Goal: Task Accomplishment & Management: Use online tool/utility

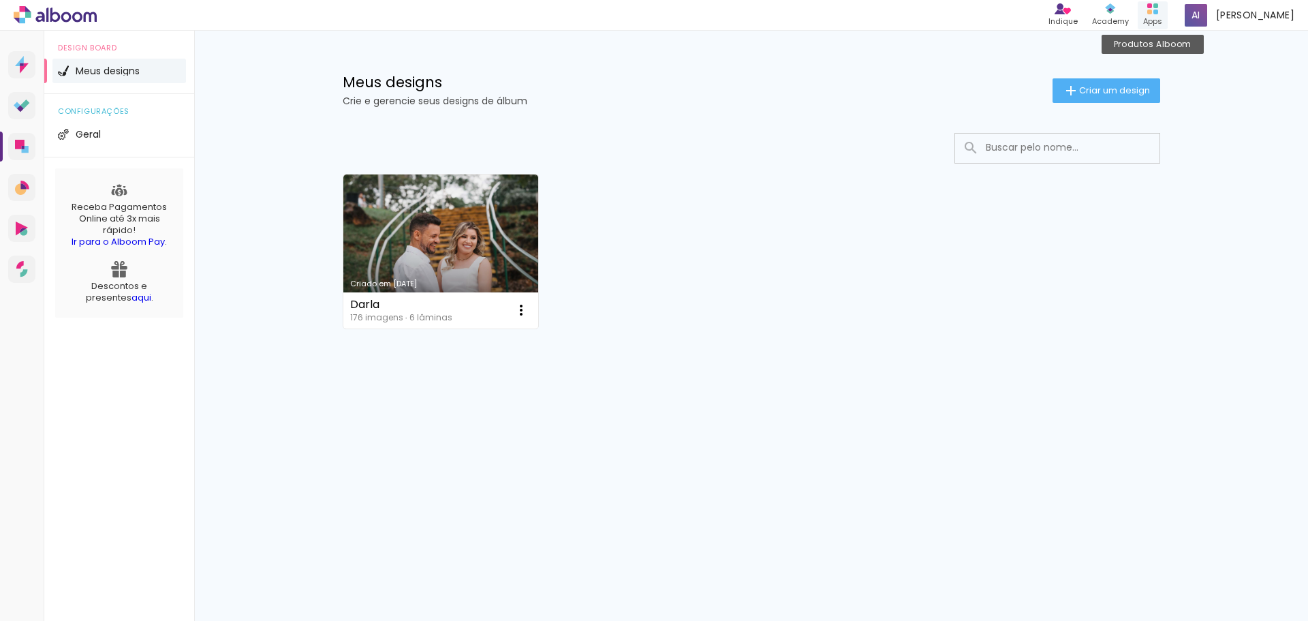
drag, startPoint x: 1164, startPoint y: 13, endPoint x: 1184, endPoint y: 13, distance: 19.8
click at [1168, 13] on div "Produtos Alboom Apps" at bounding box center [1153, 15] width 30 height 28
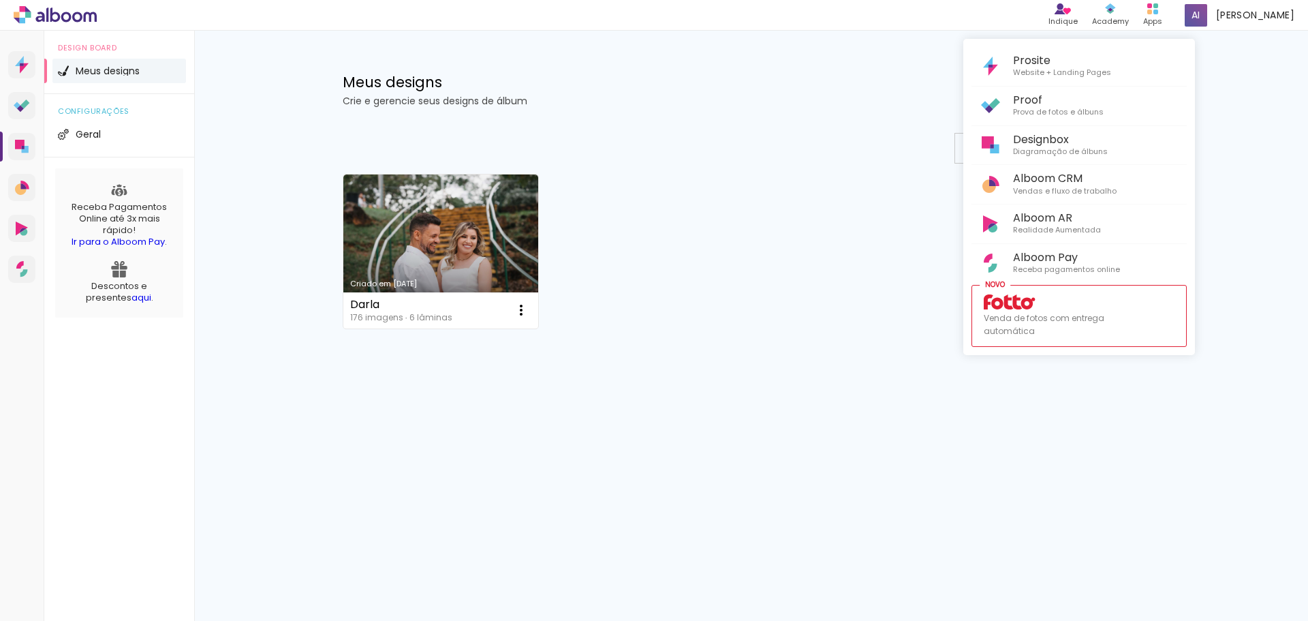
click at [450, 211] on div at bounding box center [654, 310] width 1308 height 621
click at [450, 211] on link "Criado em [DATE]" at bounding box center [441, 251] width 196 height 154
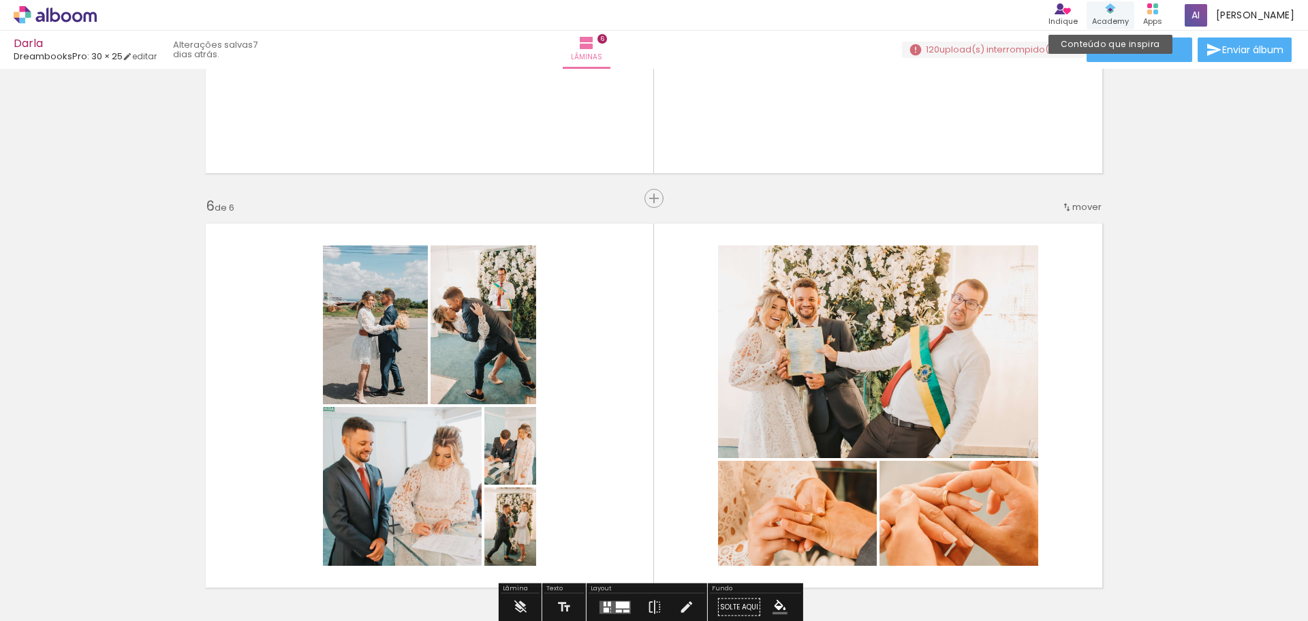
scroll to position [1908, 0]
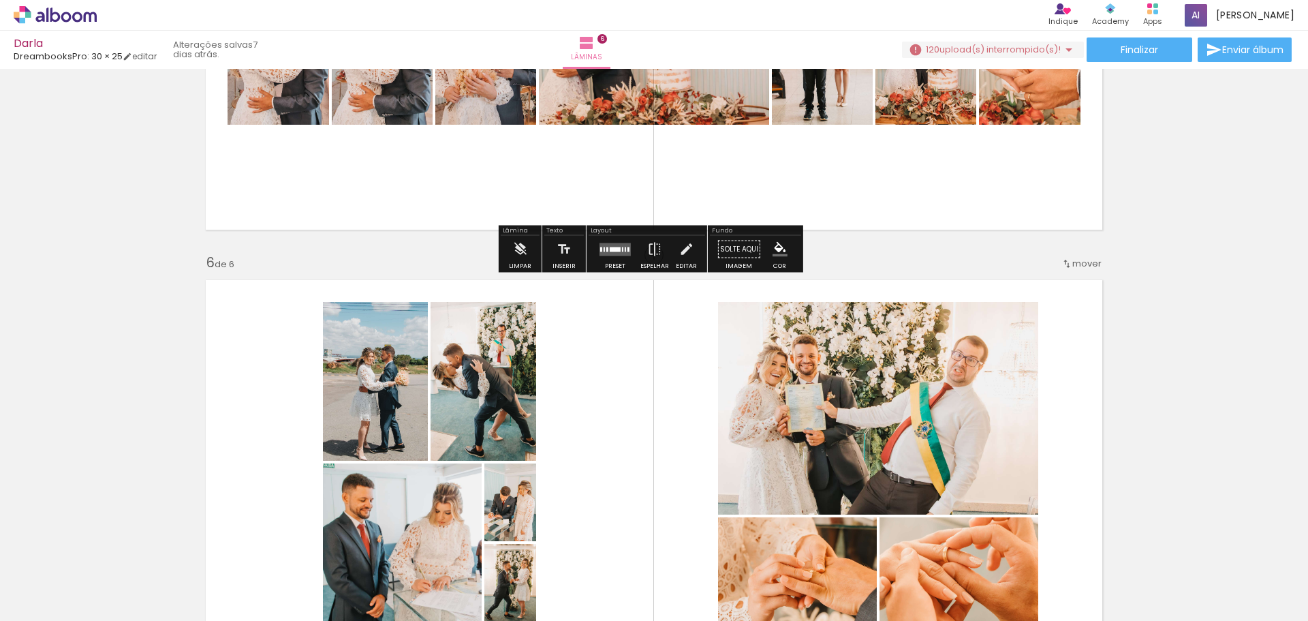
click at [1061, 48] on iron-icon at bounding box center [1069, 50] width 16 height 16
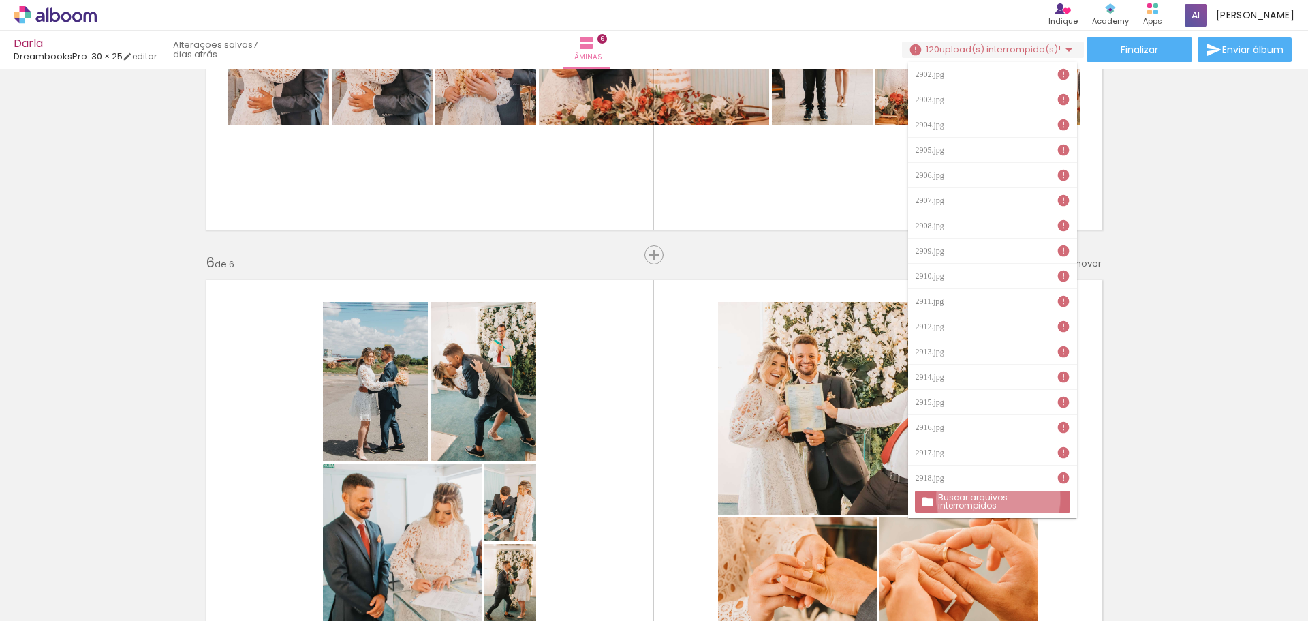
click at [0, 0] on slot "Buscar arquivos interrompidos" at bounding box center [0, 0] width 0 height 0
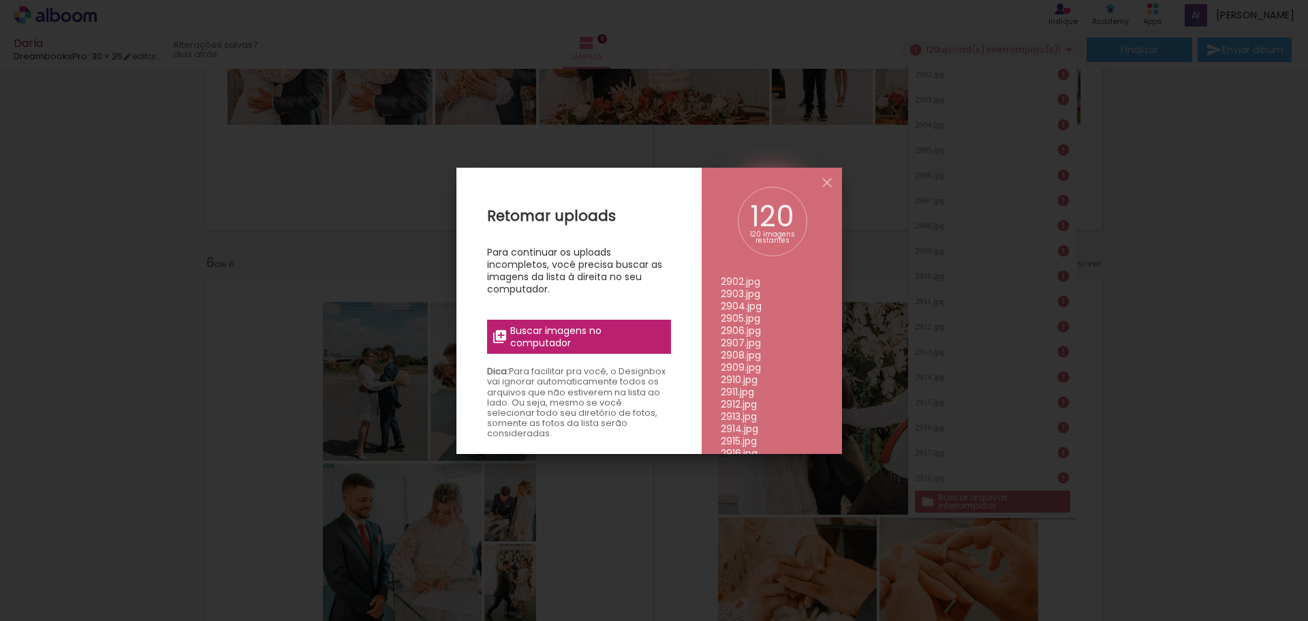
click at [0, 0] on span "Buscar imagens no computador" at bounding box center [0, 0] width 0 height 0
click at [0, 0] on input "file" at bounding box center [0, 0] width 0 height 0
click at [0, 0] on span "Buscar imagens no computador" at bounding box center [0, 0] width 0 height 0
click at [0, 0] on input "file" at bounding box center [0, 0] width 0 height 0
click at [0, 0] on span "Buscar imagens no computador" at bounding box center [0, 0] width 0 height 0
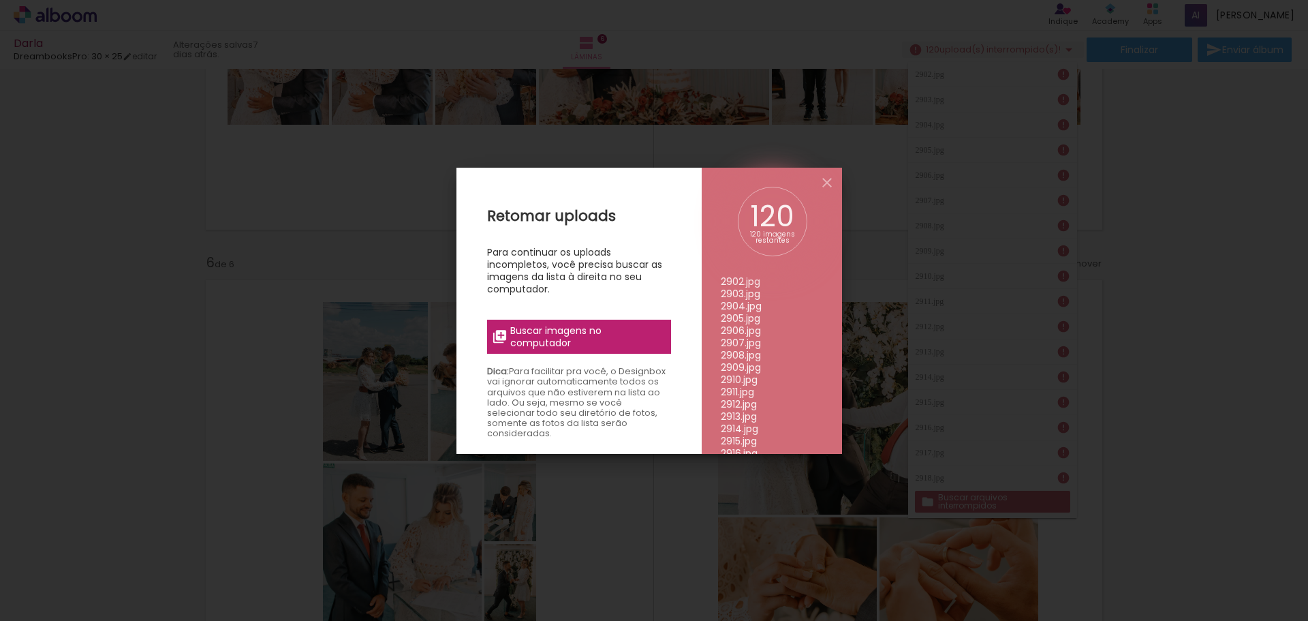
click at [0, 0] on input "file" at bounding box center [0, 0] width 0 height 0
click at [0, 0] on iron-icon at bounding box center [0, 0] width 0 height 0
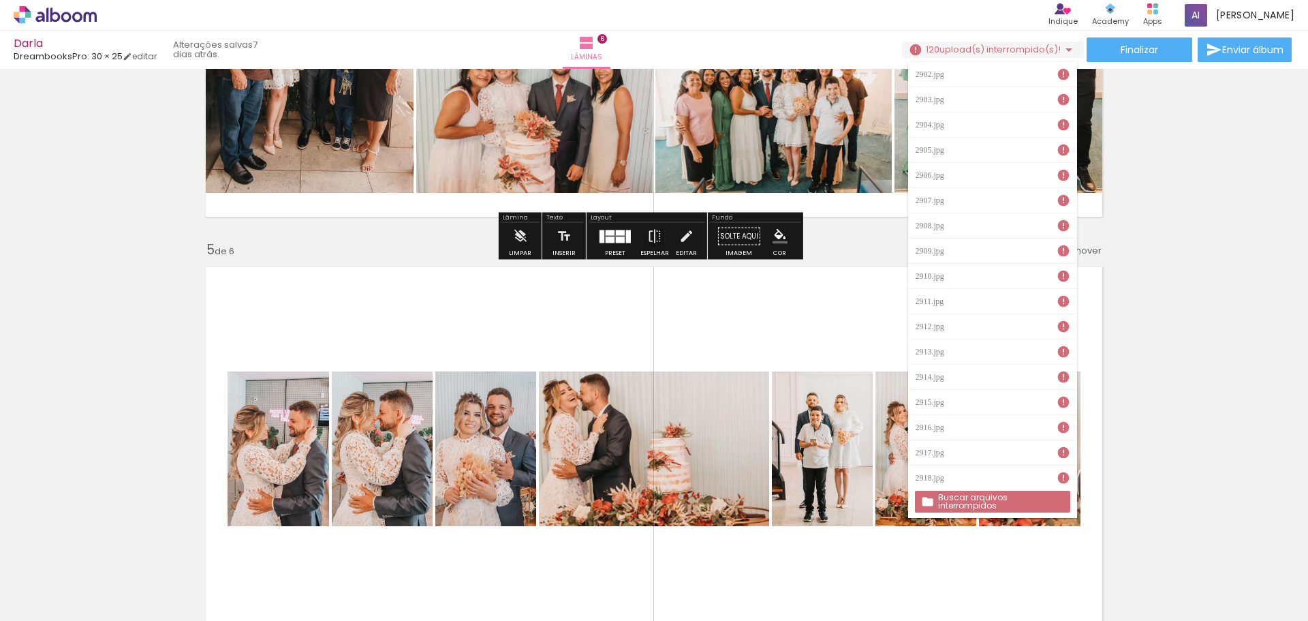
scroll to position [1499, 0]
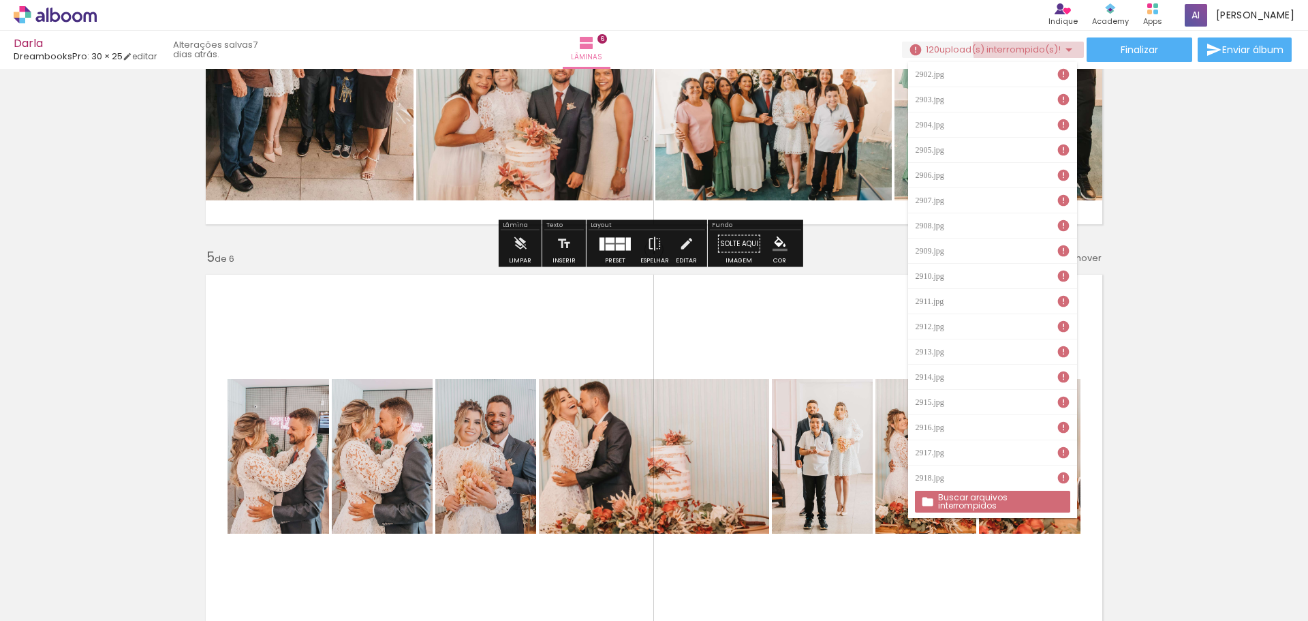
click at [1046, 47] on span "upload(s) interrompido(s)!" at bounding box center [1000, 49] width 121 height 13
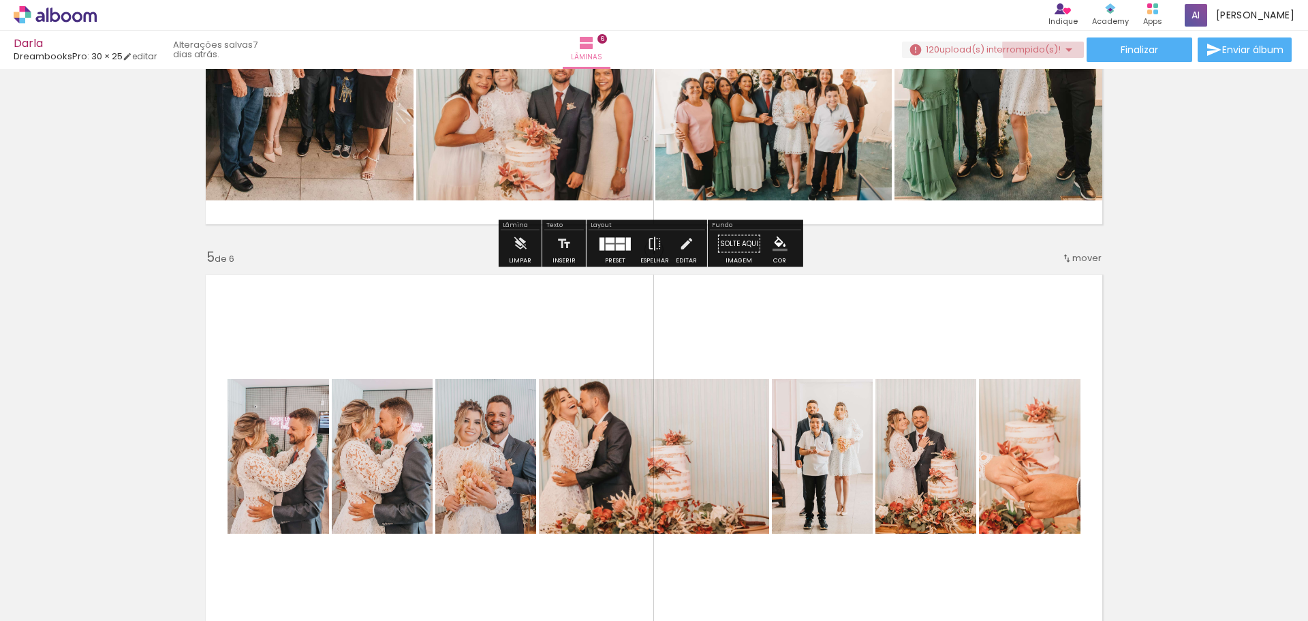
click at [1046, 47] on span "upload(s) interrompido(s)!" at bounding box center [1000, 49] width 121 height 13
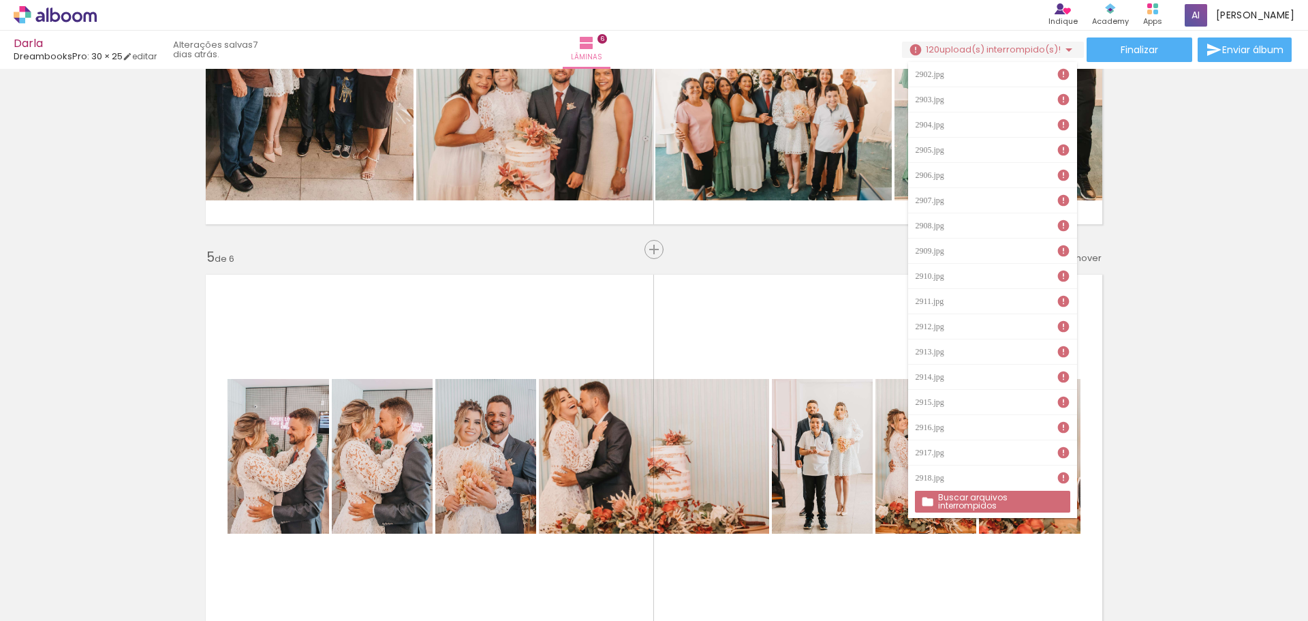
click at [1057, 74] on iron-icon at bounding box center [1064, 74] width 14 height 14
click at [1160, 253] on div "Inserir lâmina 1 de 6 Inserir lâmina 2 de 6 Inserir lâmina 3 de 6 Inserir lâmin…" at bounding box center [654, 25] width 1308 height 2900
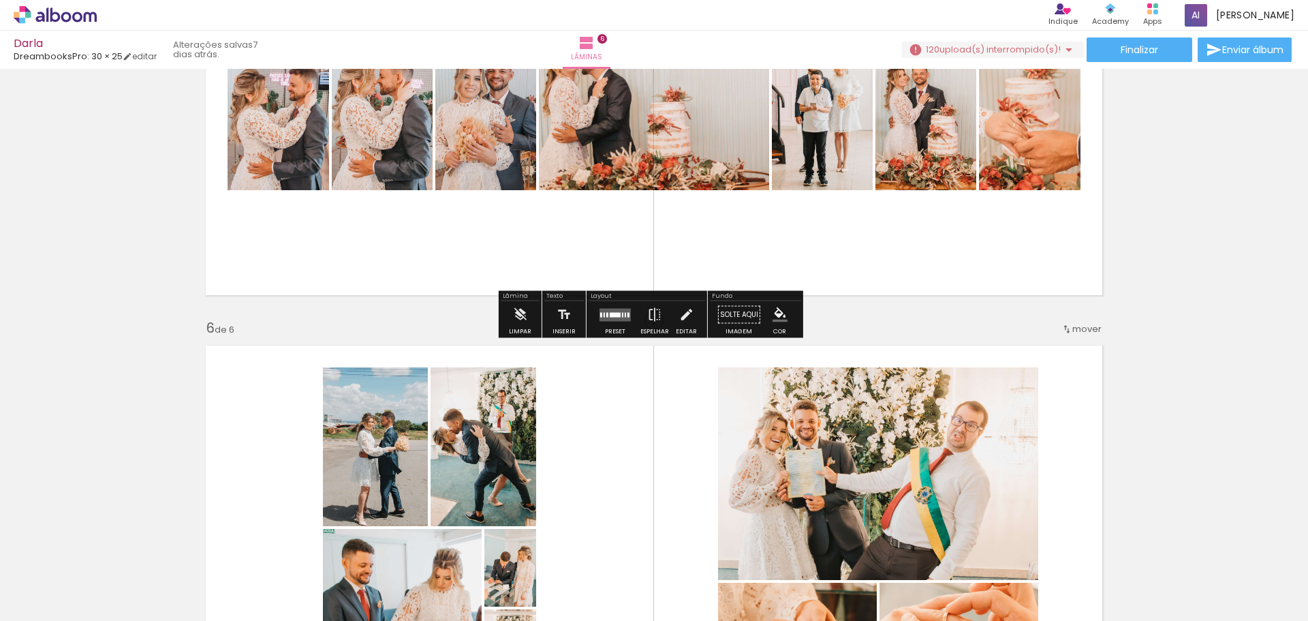
scroll to position [1908, 0]
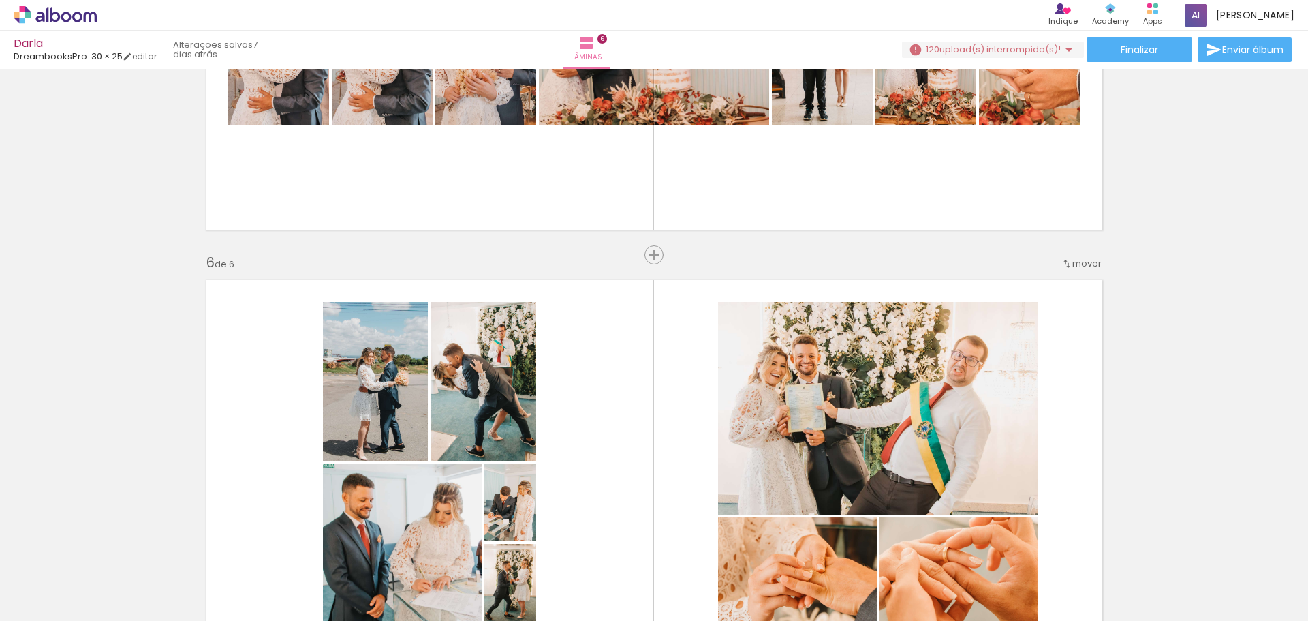
click at [351, 547] on iron-icon at bounding box center [344, 547] width 14 height 14
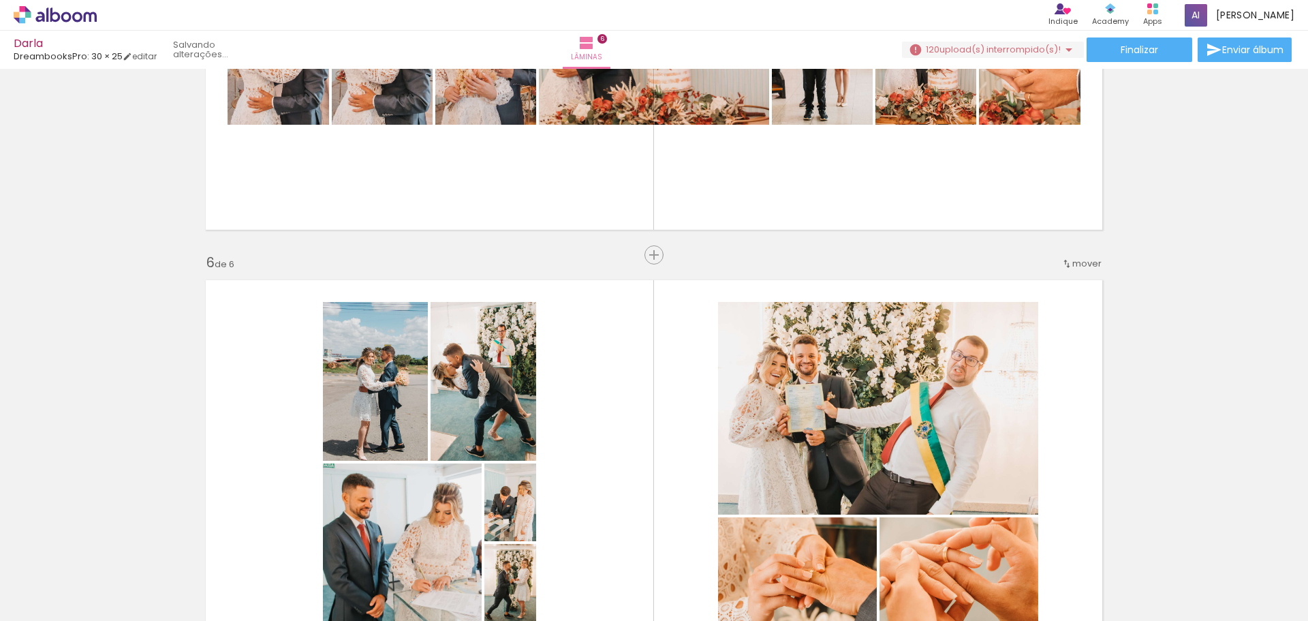
click at [351, 547] on iron-icon at bounding box center [344, 547] width 14 height 14
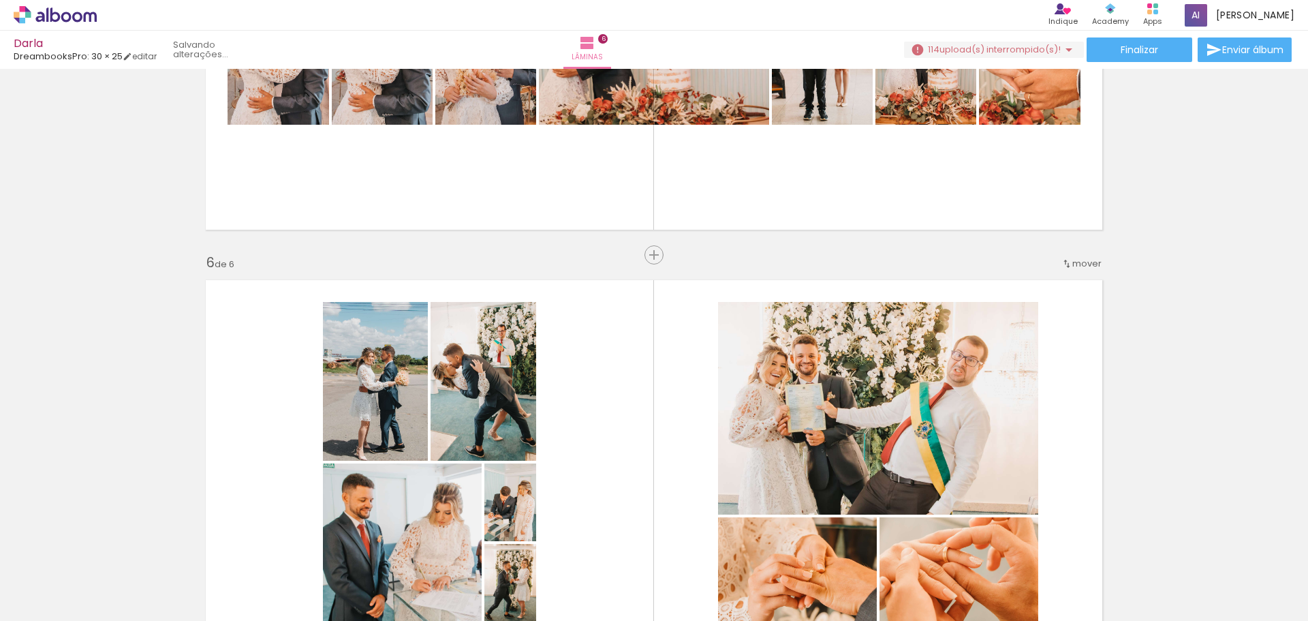
click at [351, 547] on iron-icon at bounding box center [344, 547] width 14 height 14
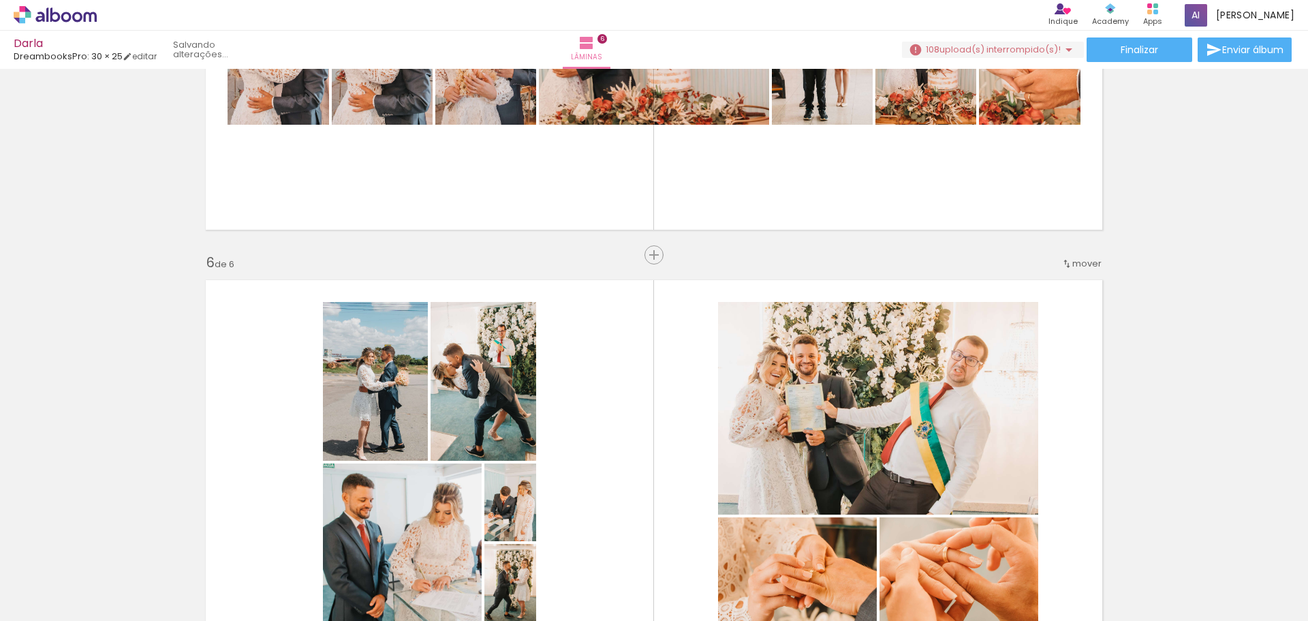
click at [351, 547] on iron-icon at bounding box center [344, 547] width 14 height 14
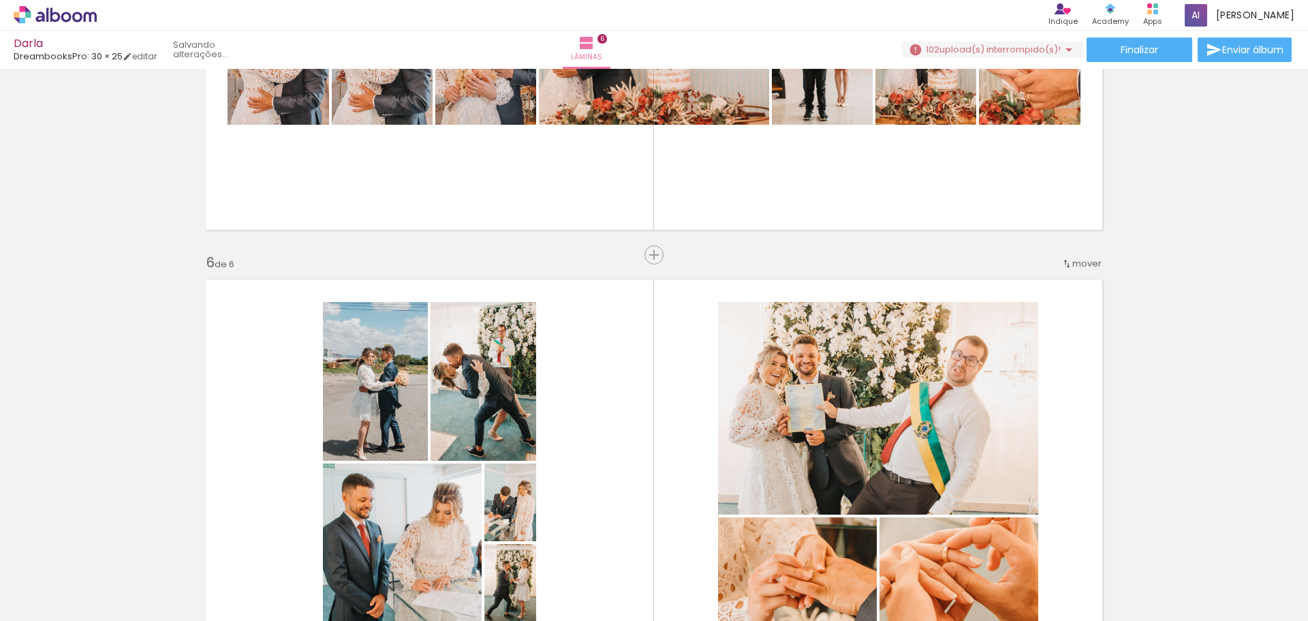
click at [351, 547] on iron-icon at bounding box center [344, 547] width 14 height 14
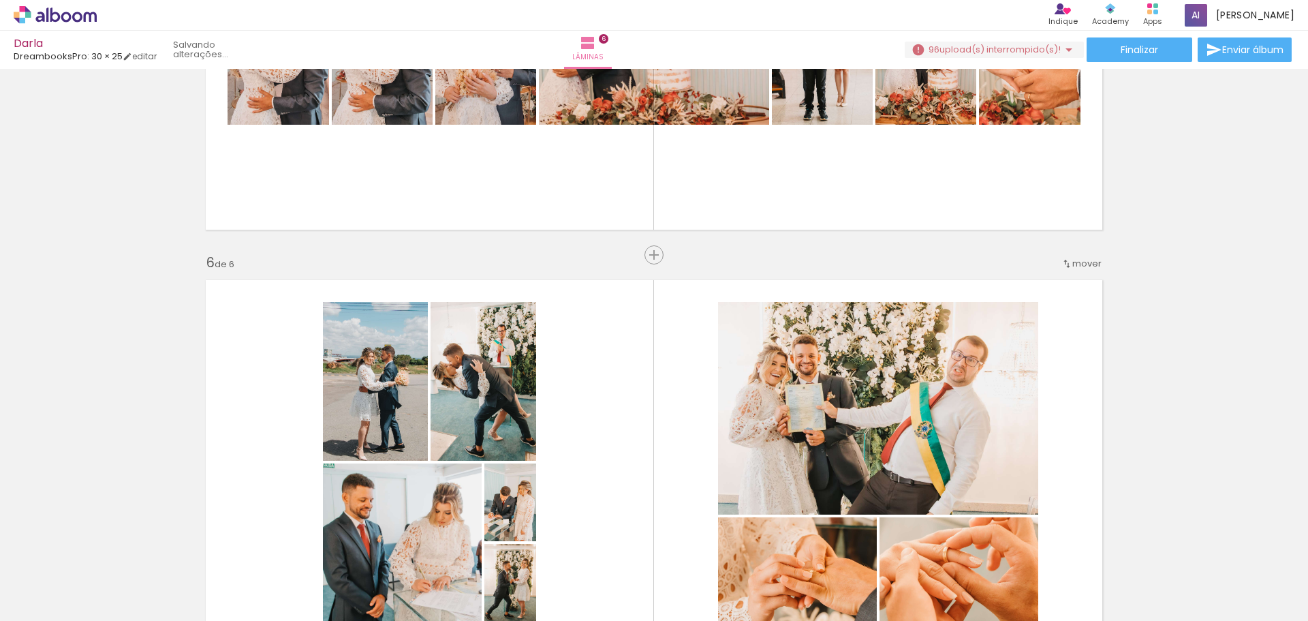
click at [351, 547] on iron-icon at bounding box center [344, 547] width 14 height 14
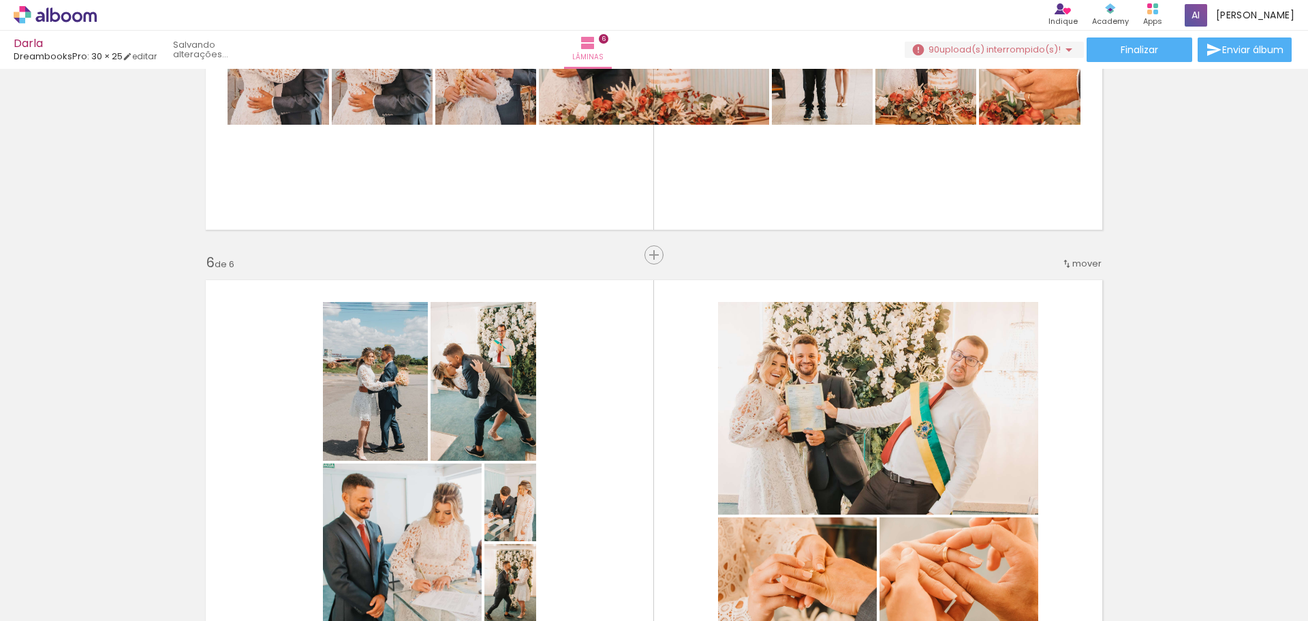
click at [351, 547] on iron-icon at bounding box center [344, 547] width 14 height 14
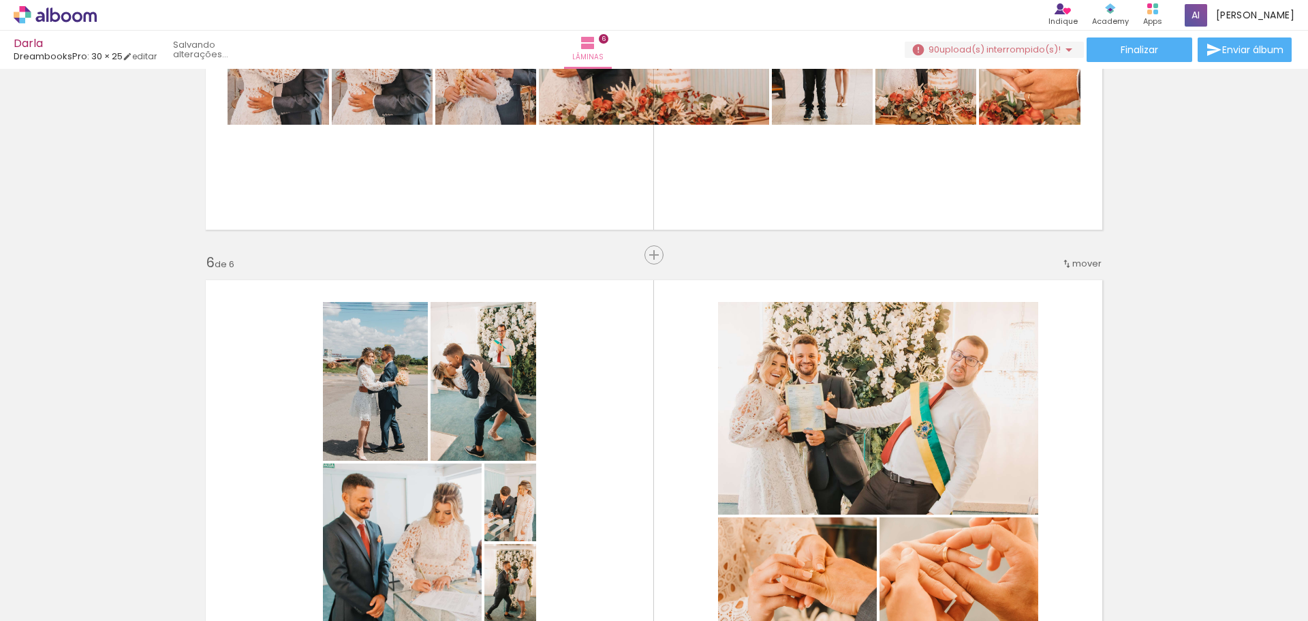
click at [351, 547] on iron-icon at bounding box center [344, 547] width 14 height 14
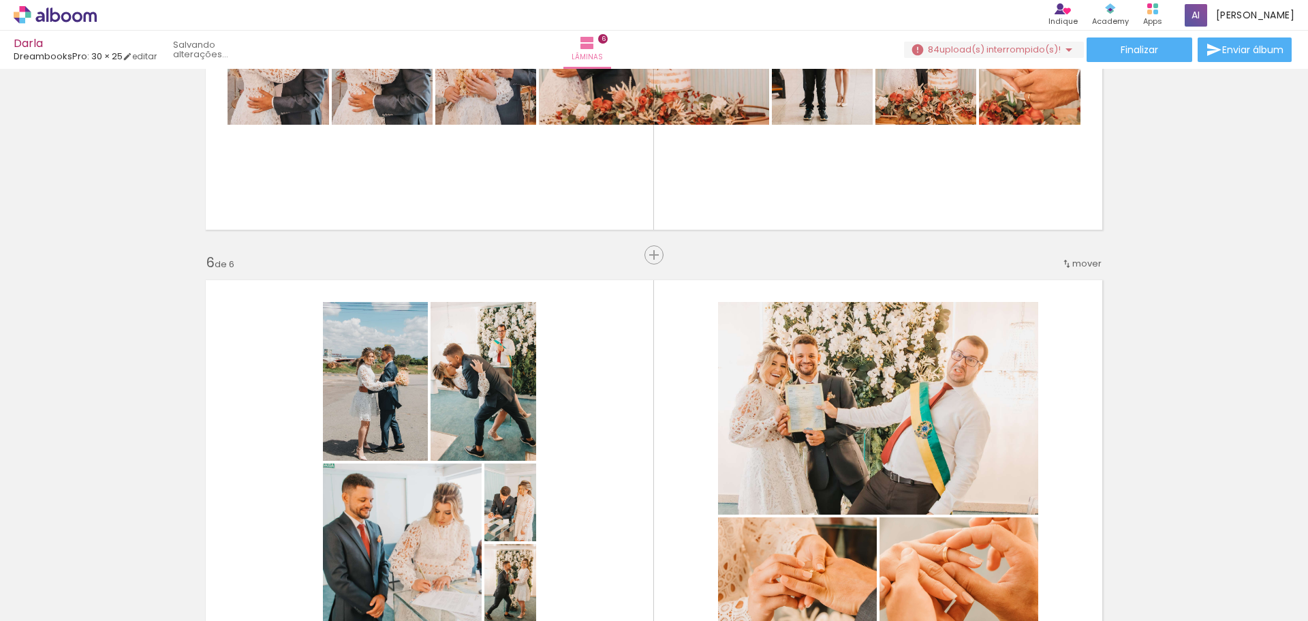
click at [351, 547] on iron-icon at bounding box center [344, 547] width 14 height 14
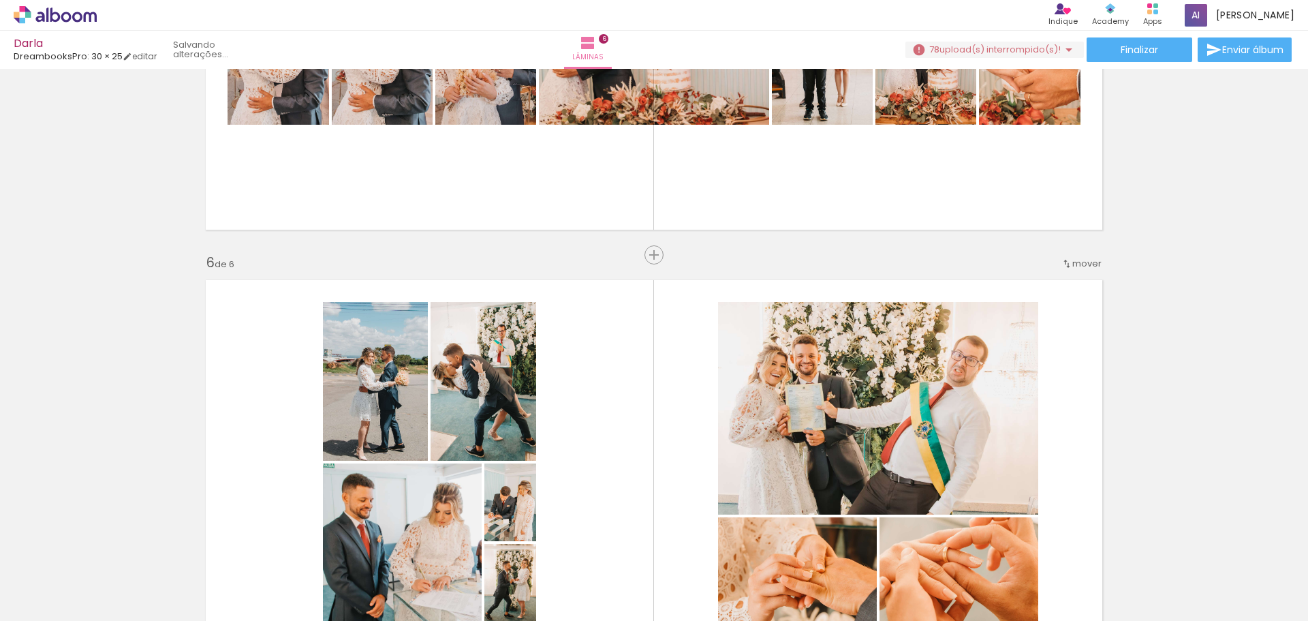
click at [351, 547] on iron-icon at bounding box center [344, 547] width 14 height 14
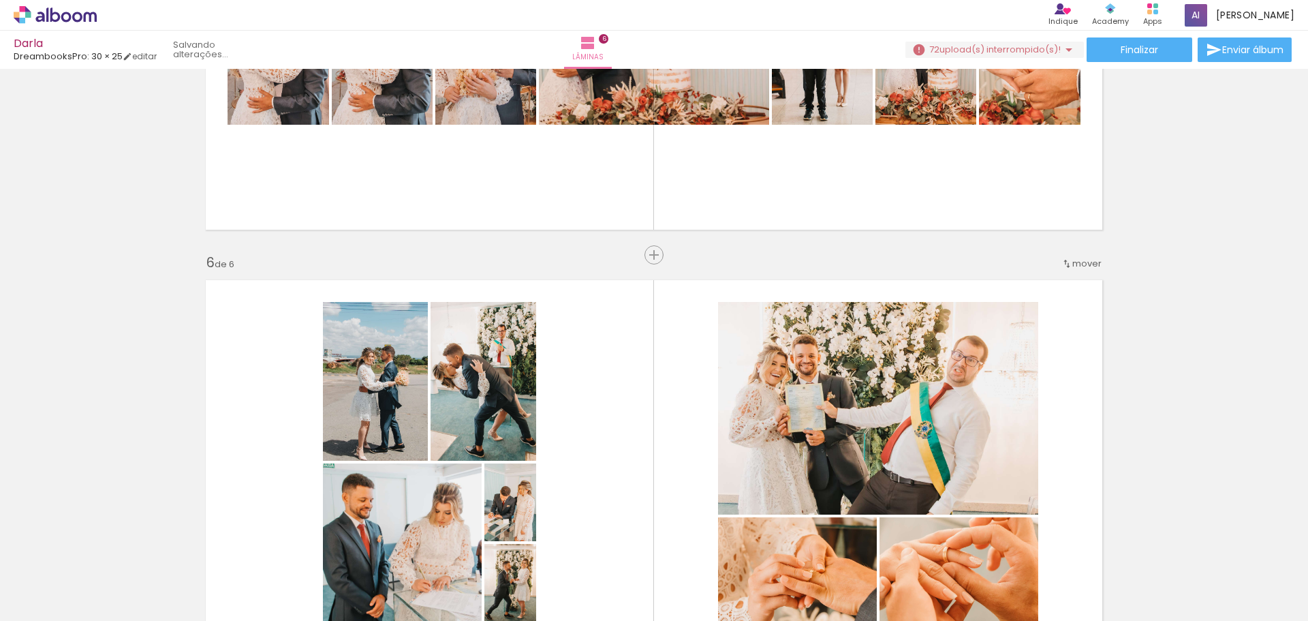
click at [351, 547] on iron-icon at bounding box center [344, 547] width 14 height 14
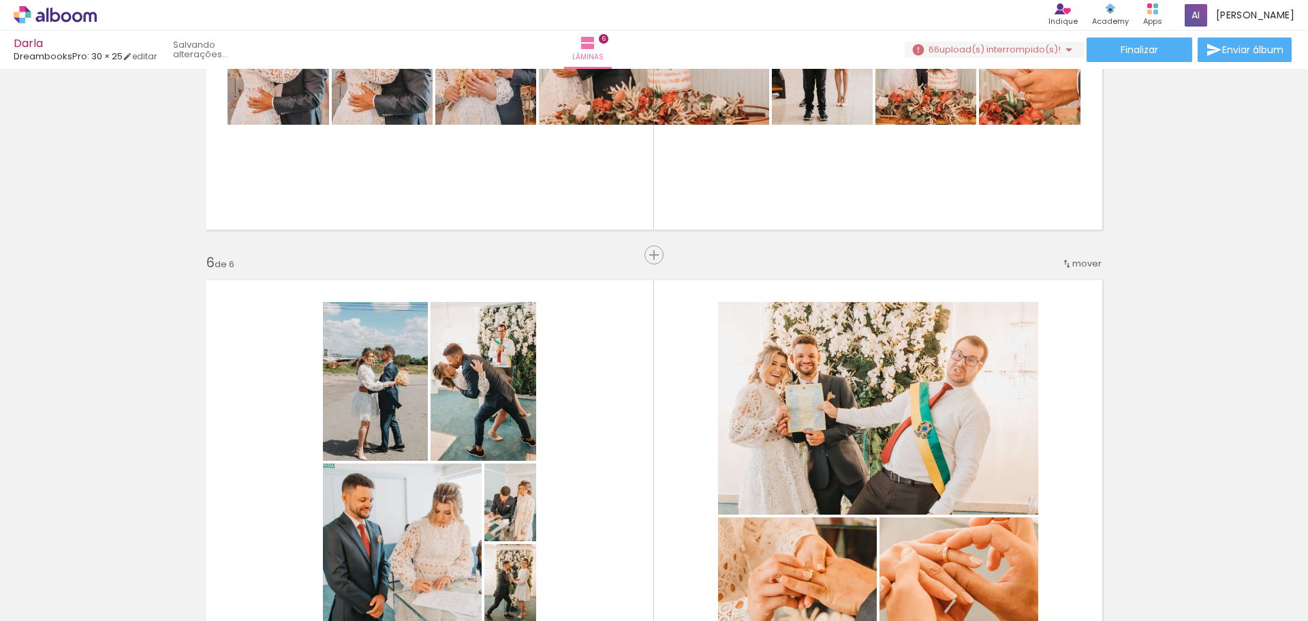
click at [351, 547] on iron-icon at bounding box center [344, 547] width 14 height 14
click at [351, 547] on quentale-thumb at bounding box center [373, 574] width 76 height 78
click at [351, 547] on iron-icon at bounding box center [344, 547] width 14 height 14
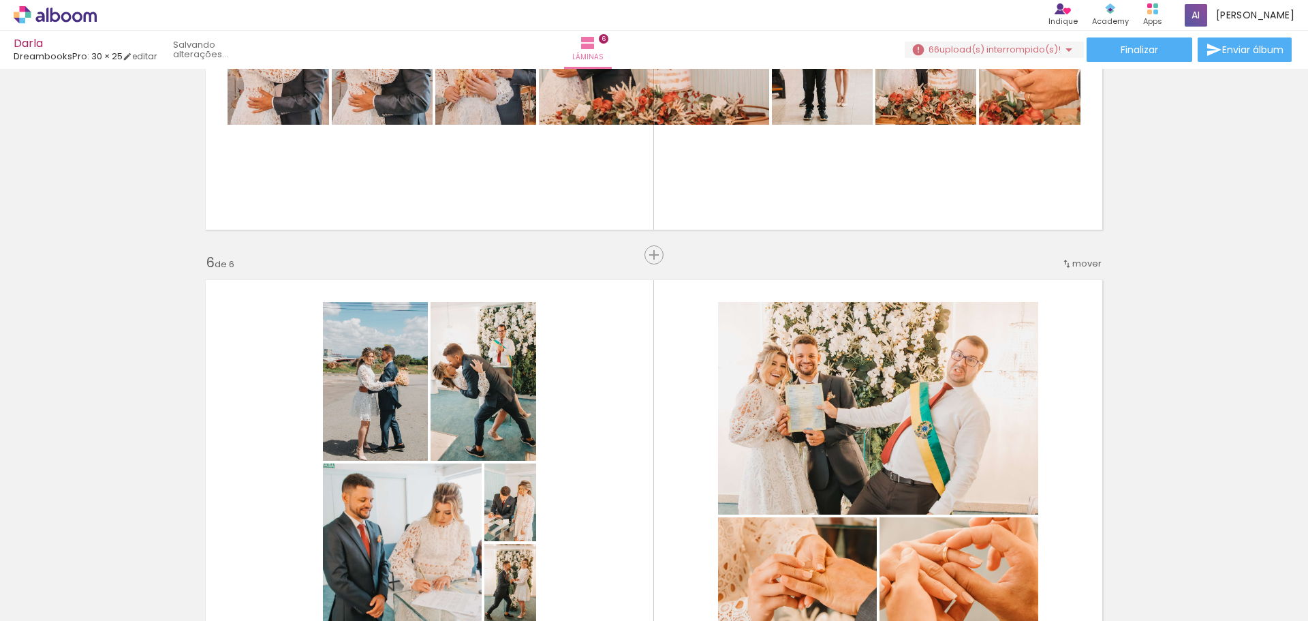
click at [351, 547] on iron-icon at bounding box center [344, 547] width 14 height 14
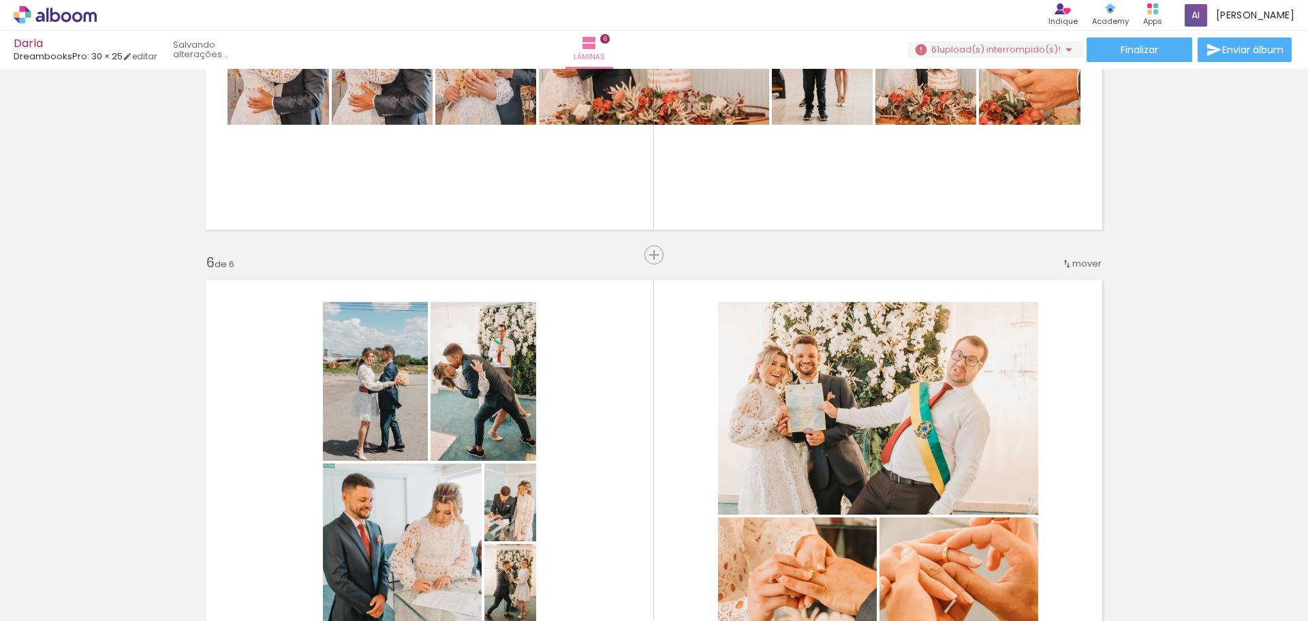
click at [351, 547] on iron-icon at bounding box center [344, 547] width 14 height 14
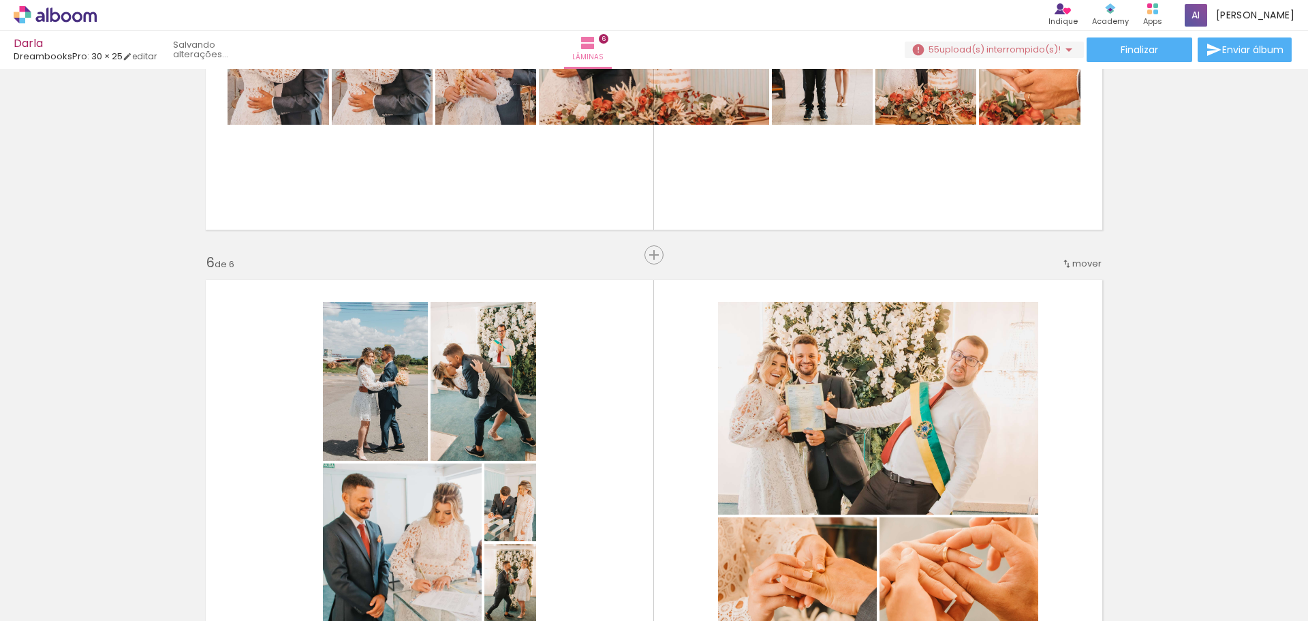
click at [351, 547] on iron-icon at bounding box center [344, 547] width 14 height 14
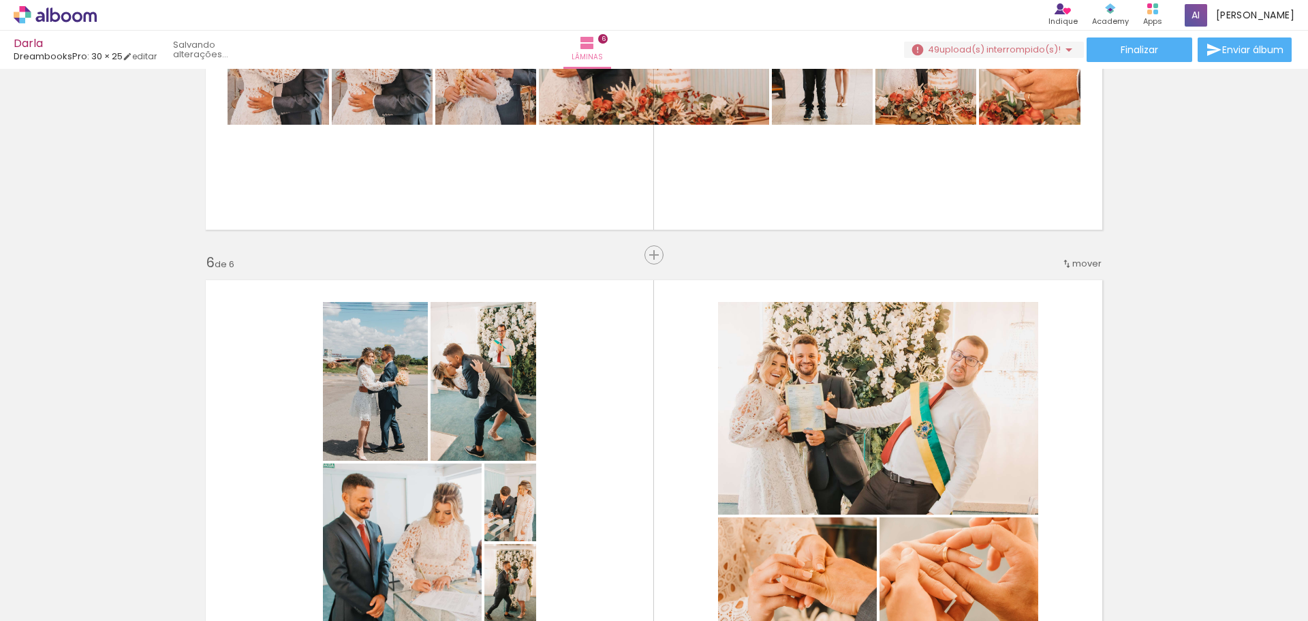
click at [351, 547] on iron-icon at bounding box center [344, 547] width 14 height 14
click at [351, 547] on quentale-thumb at bounding box center [373, 574] width 76 height 78
click at [351, 547] on iron-icon at bounding box center [344, 547] width 14 height 14
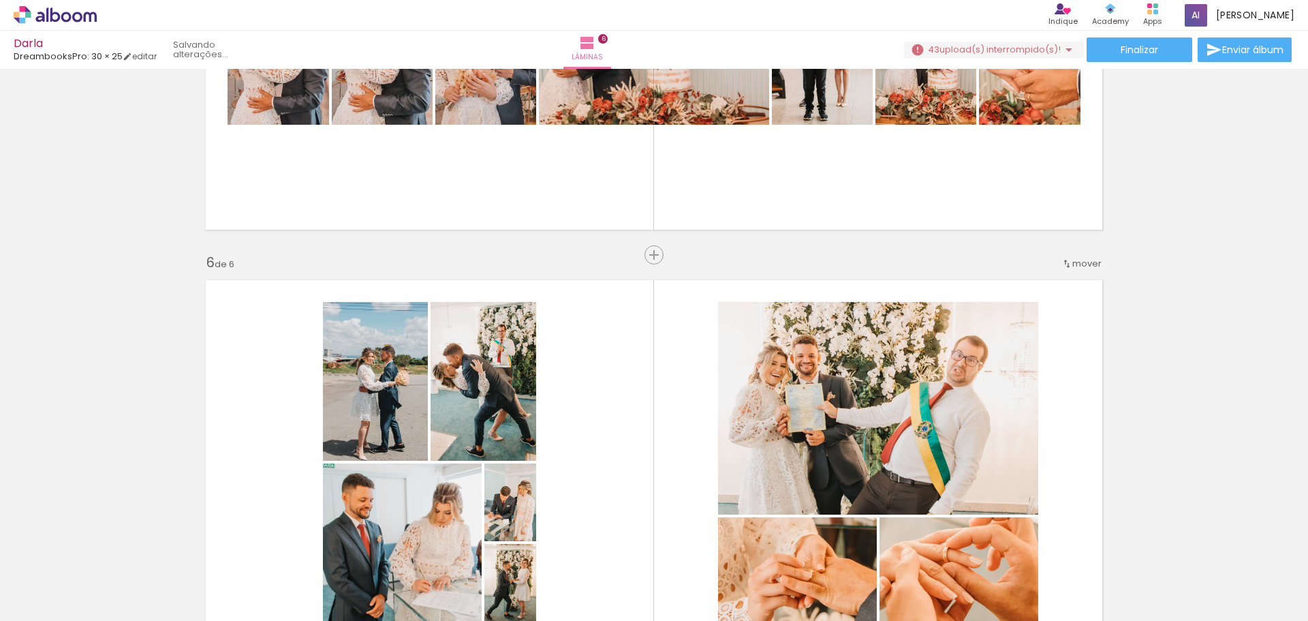
click at [351, 547] on iron-icon at bounding box center [344, 547] width 14 height 14
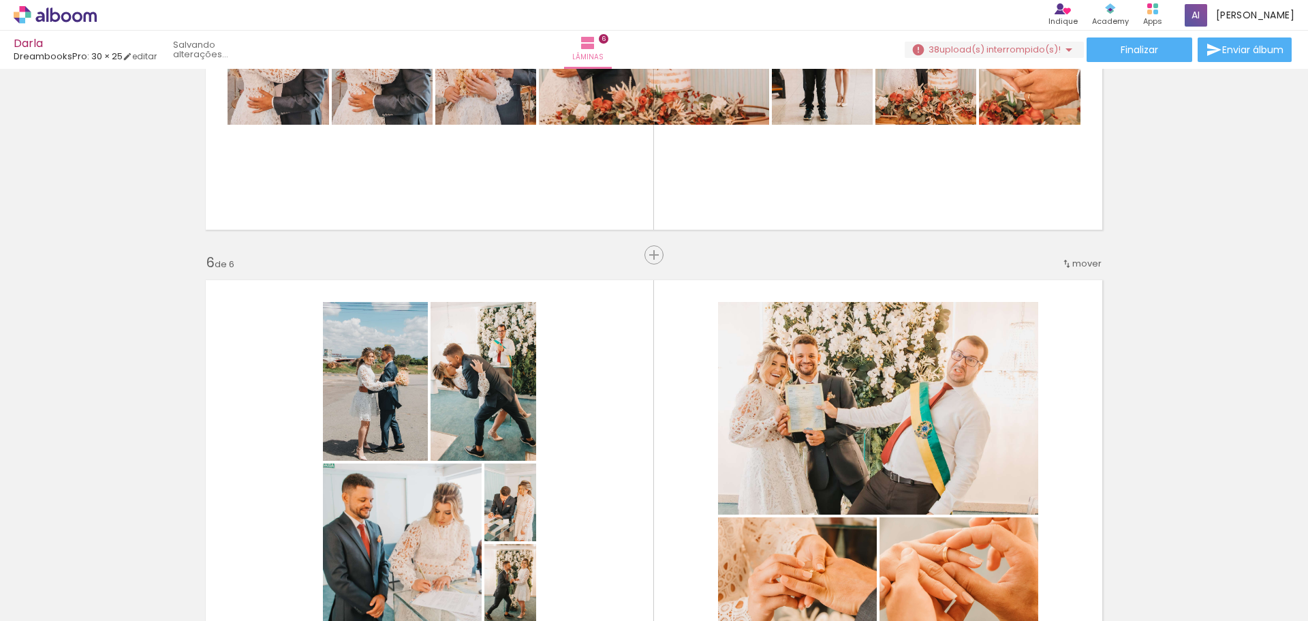
click at [351, 547] on iron-icon at bounding box center [344, 547] width 14 height 14
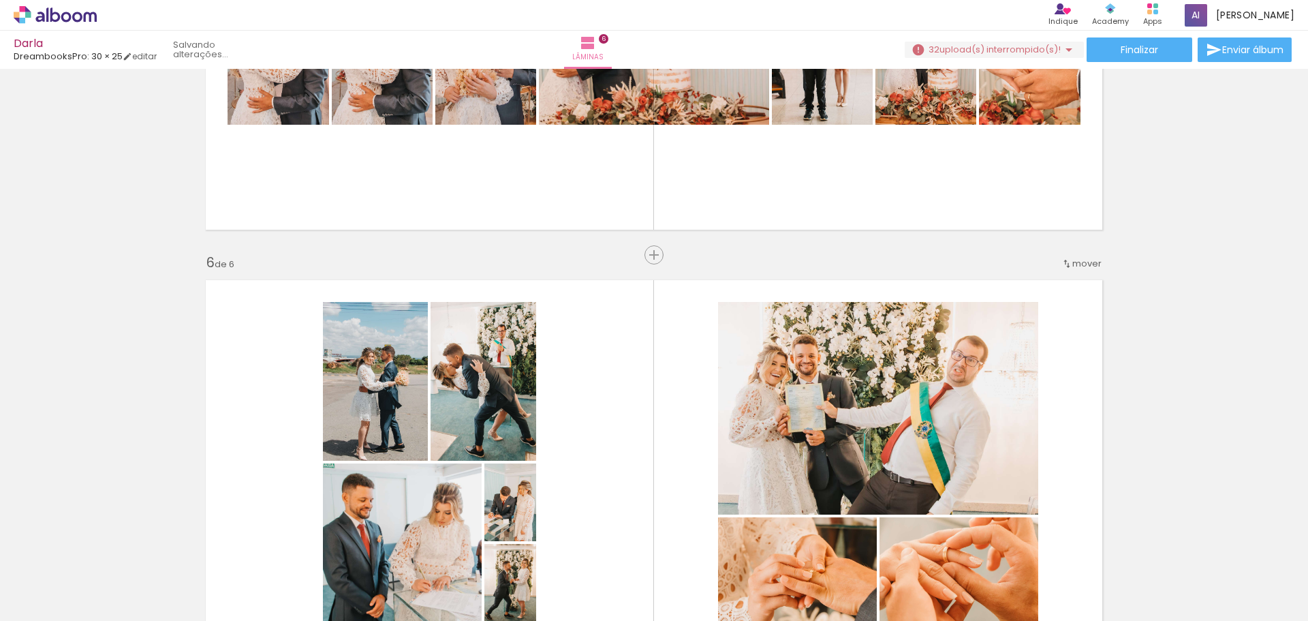
click at [351, 547] on iron-icon at bounding box center [344, 547] width 14 height 14
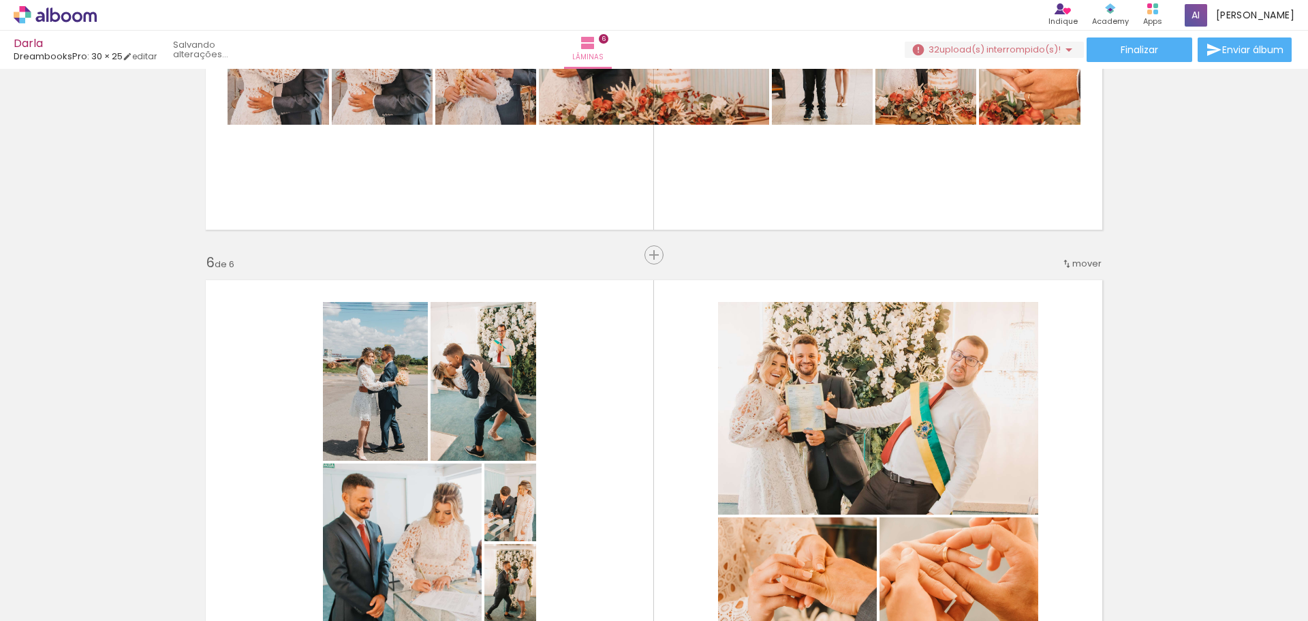
click at [351, 547] on iron-icon at bounding box center [344, 547] width 14 height 14
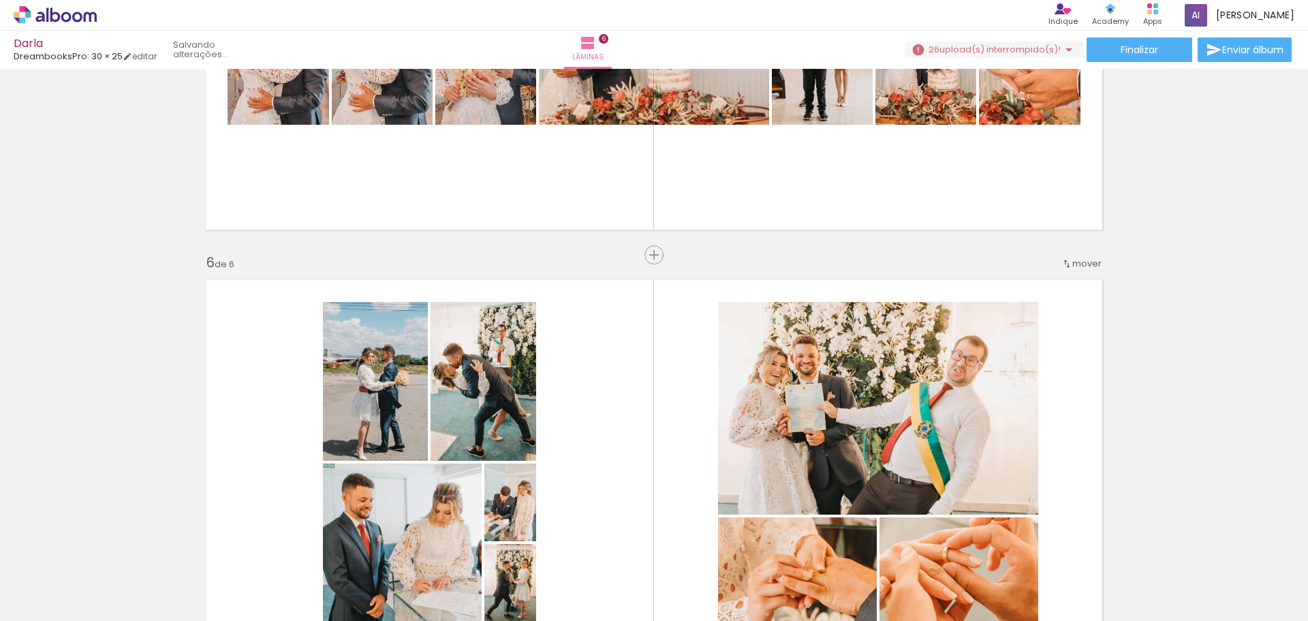
click at [351, 547] on iron-icon at bounding box center [344, 547] width 14 height 14
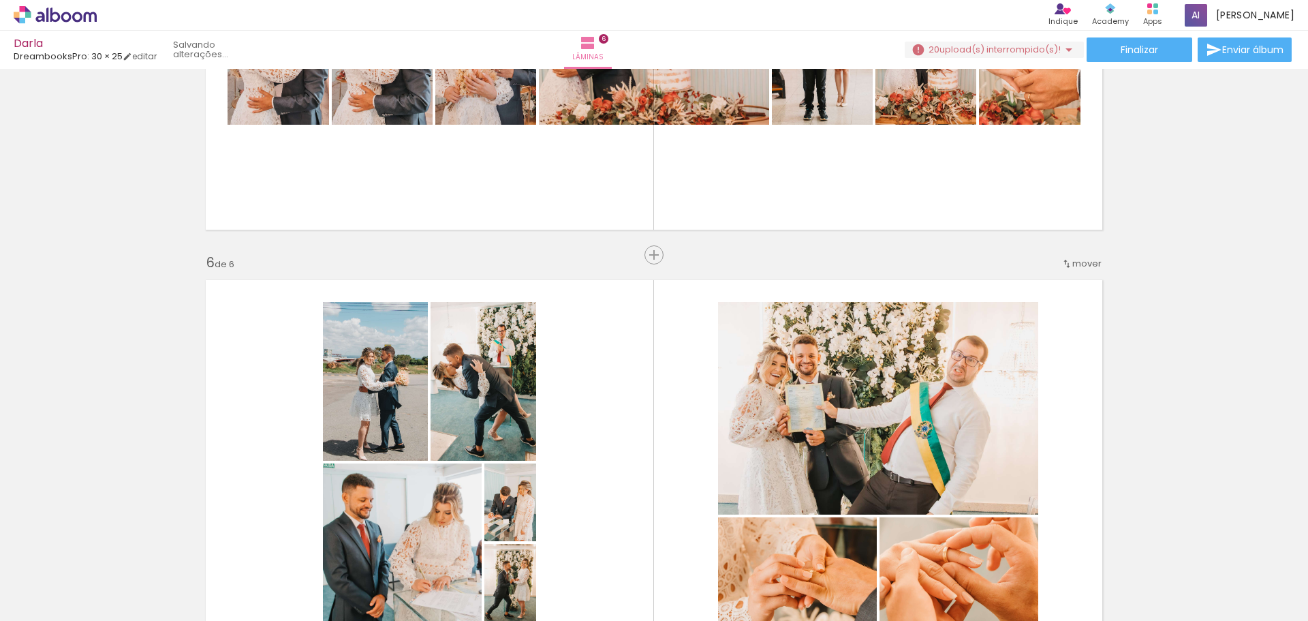
click at [351, 547] on iron-icon at bounding box center [344, 547] width 14 height 14
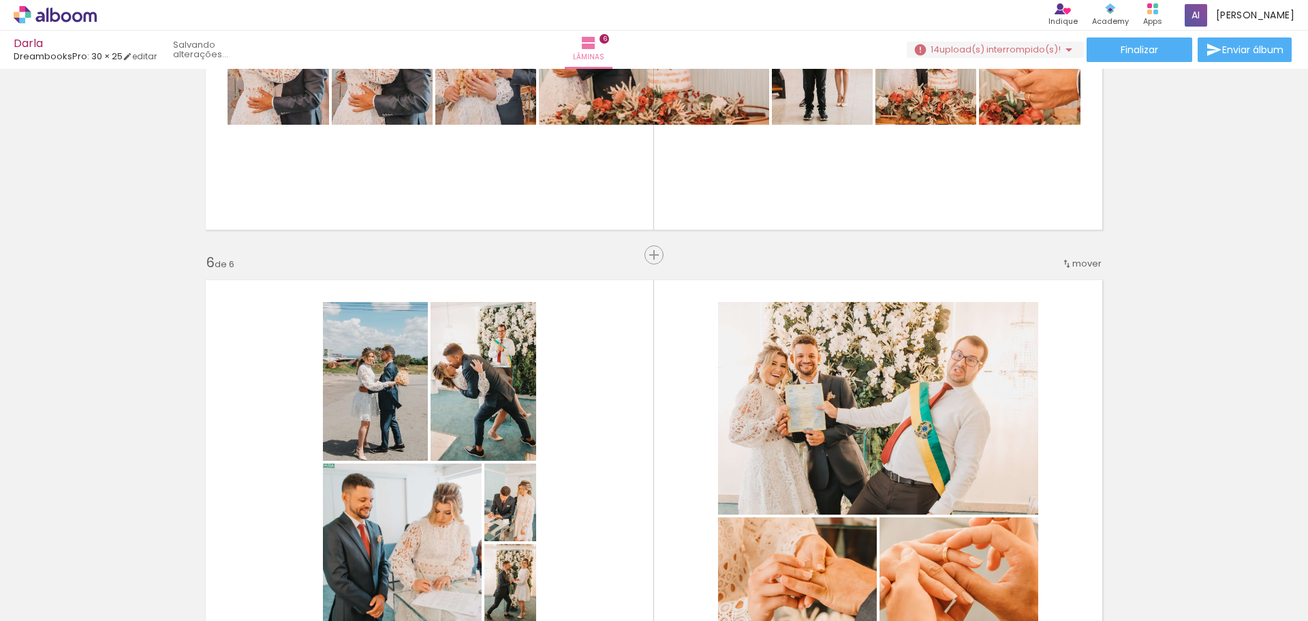
click at [317, 547] on div at bounding box center [297, 574] width 41 height 61
click at [351, 547] on div at bounding box center [336, 574] width 41 height 61
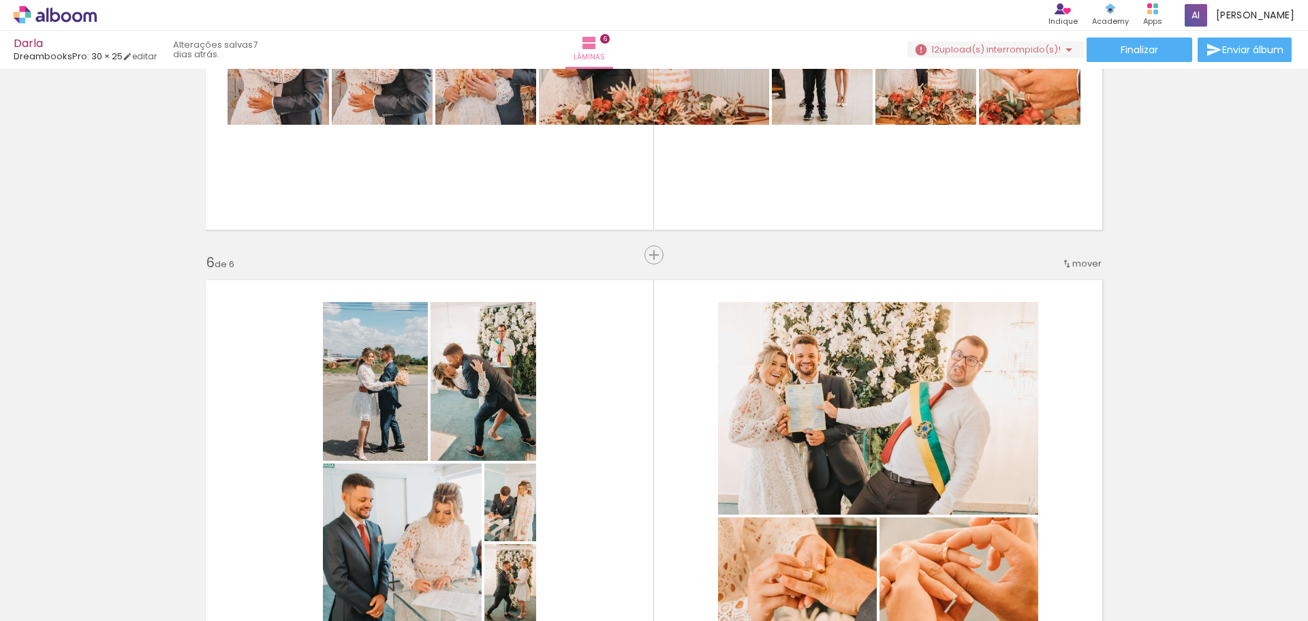
click at [390, 548] on iron-icon at bounding box center [383, 547] width 14 height 14
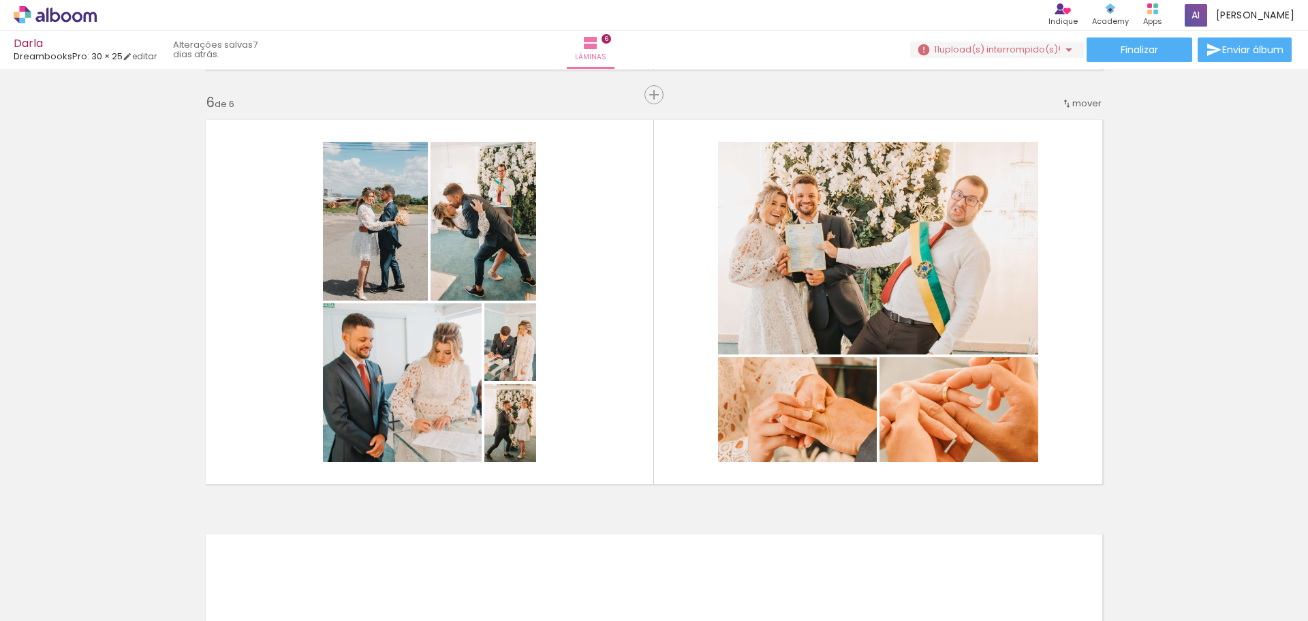
scroll to position [2068, 0]
click at [467, 549] on iron-icon at bounding box center [459, 547] width 14 height 14
click at [1224, 544] on iron-icon at bounding box center [1222, 547] width 14 height 14
click at [1225, 545] on iron-icon at bounding box center [1222, 547] width 14 height 14
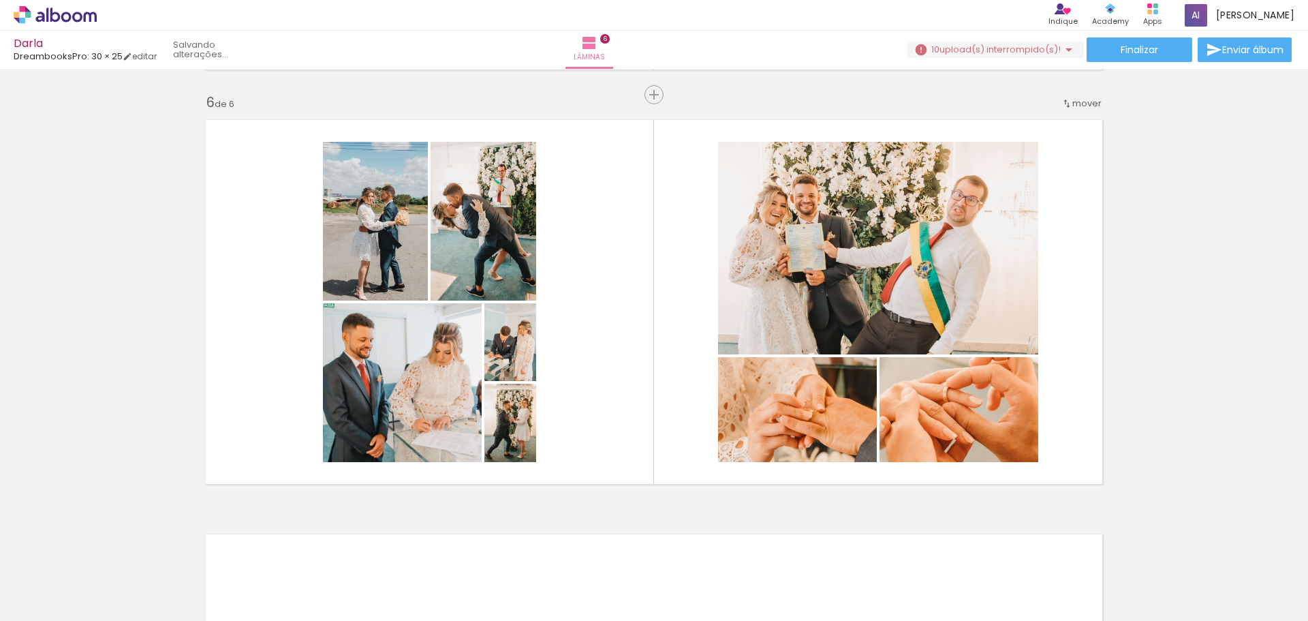
click at [1225, 545] on iron-icon at bounding box center [1232, 547] width 14 height 14
click at [1225, 545] on iron-icon at bounding box center [1222, 547] width 14 height 14
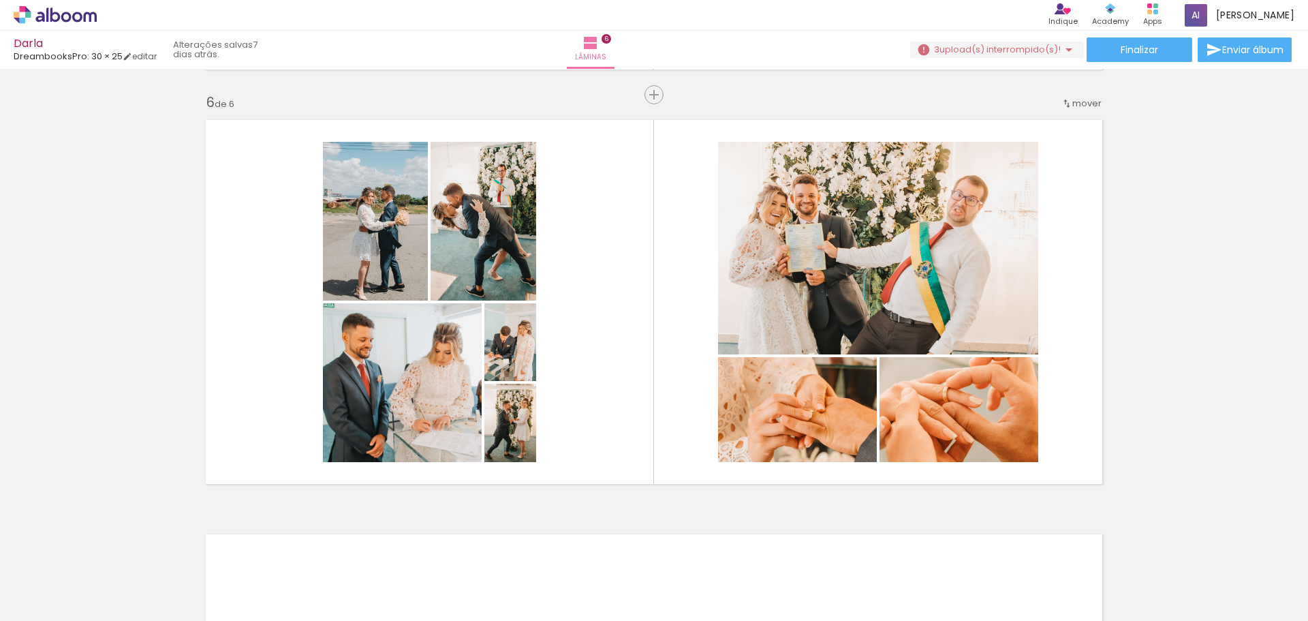
click at [1225, 545] on iron-icon at bounding box center [1222, 547] width 14 height 14
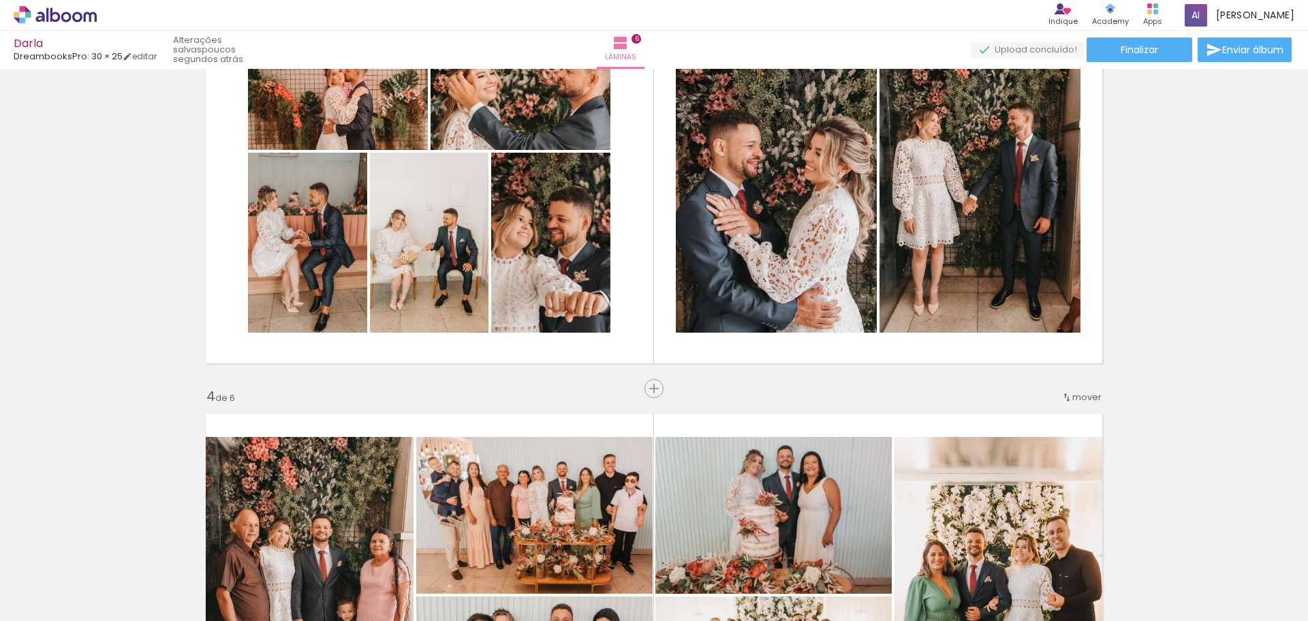
scroll to position [910, 0]
